Goal: Navigation & Orientation: Find specific page/section

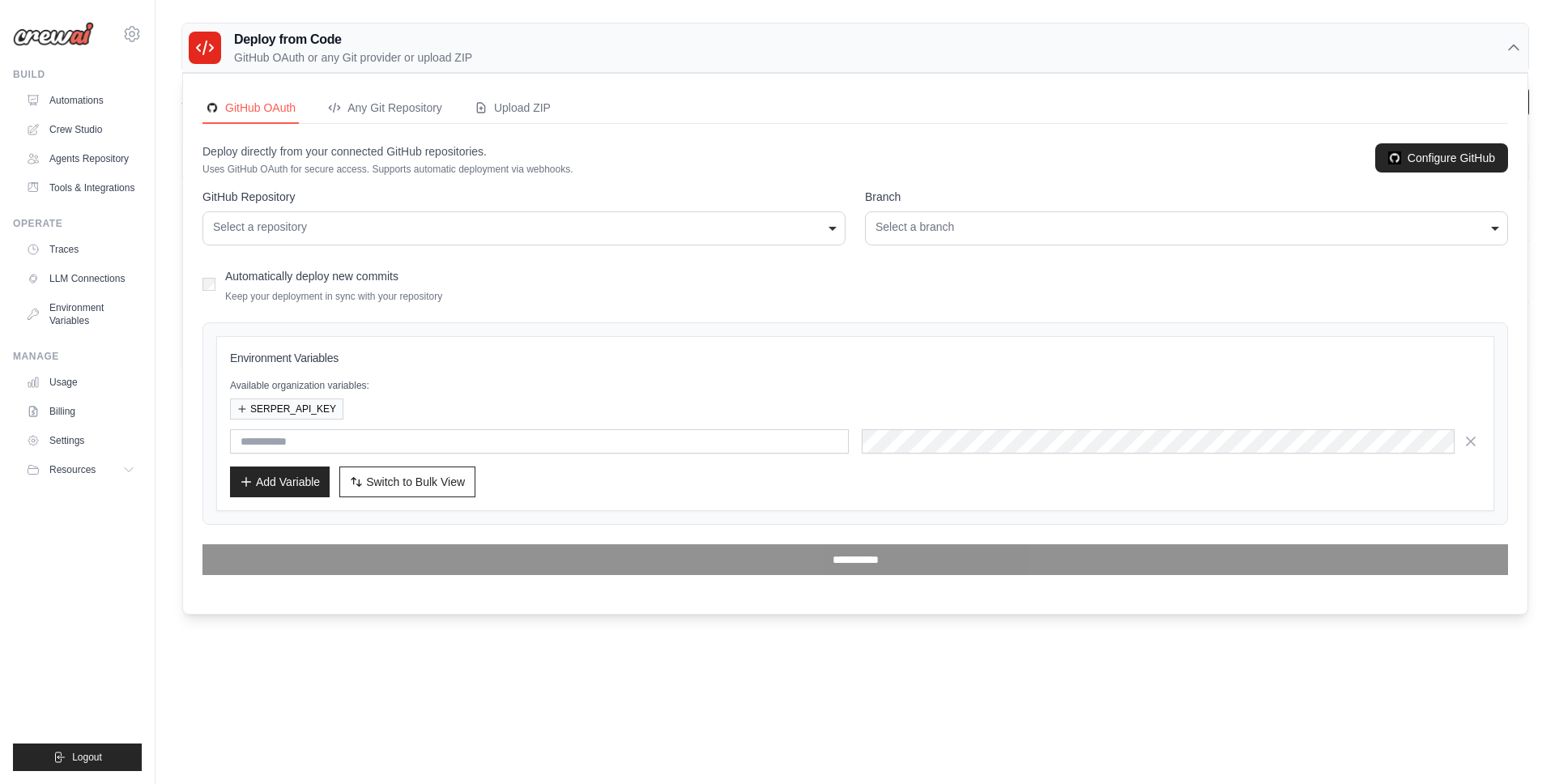
click at [360, 166] on p "Uses GitHub OAuth for secure access. Supports automatic deployment via webhooks." at bounding box center [388, 168] width 371 height 13
click at [444, 158] on p "Deploy directly from your connected GitHub repositories." at bounding box center [388, 151] width 371 height 16
click at [896, 238] on div "**********" at bounding box center [1186, 228] width 643 height 34
click at [779, 233] on div "Select a repository" at bounding box center [523, 227] width 622 height 17
click at [1100, 163] on div "Deploy directly from your connected GitHub repositories. Uses GitHub OAuth for …" at bounding box center [856, 159] width 1306 height 33
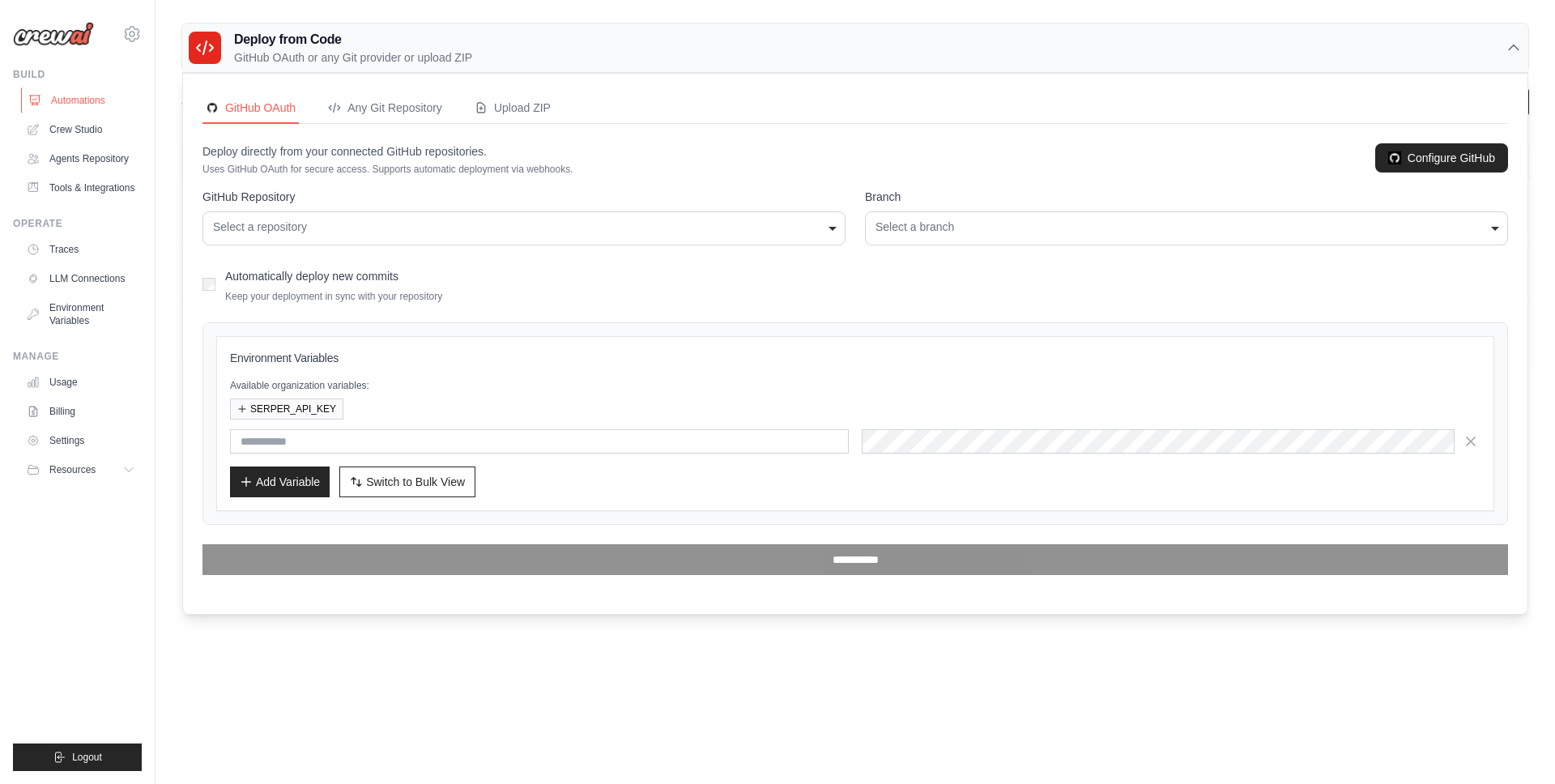
click at [47, 95] on link "Automations" at bounding box center [82, 100] width 122 height 26
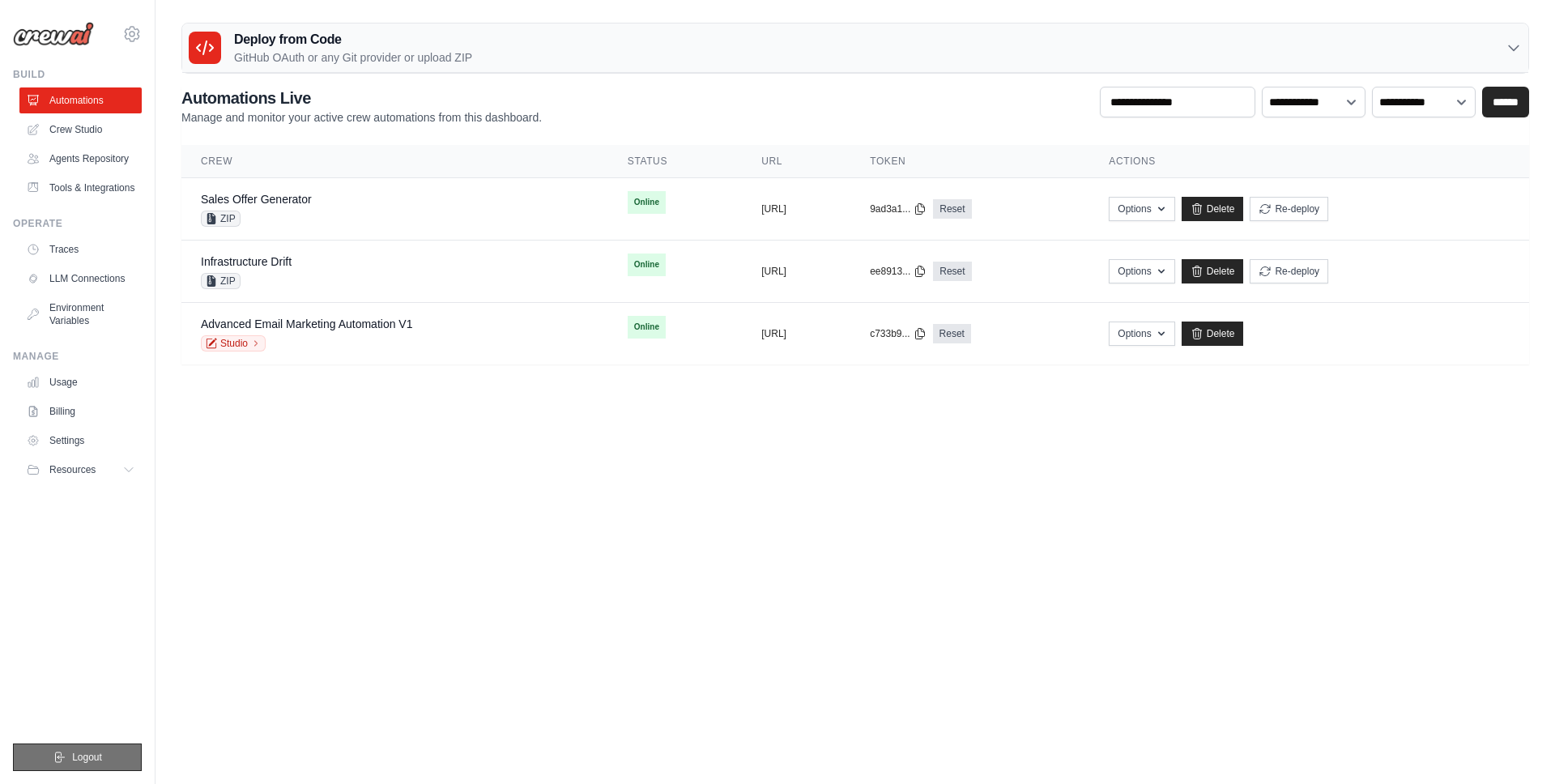
click at [139, 746] on button "Logout" at bounding box center [77, 757] width 129 height 28
